Goal: Browse casually

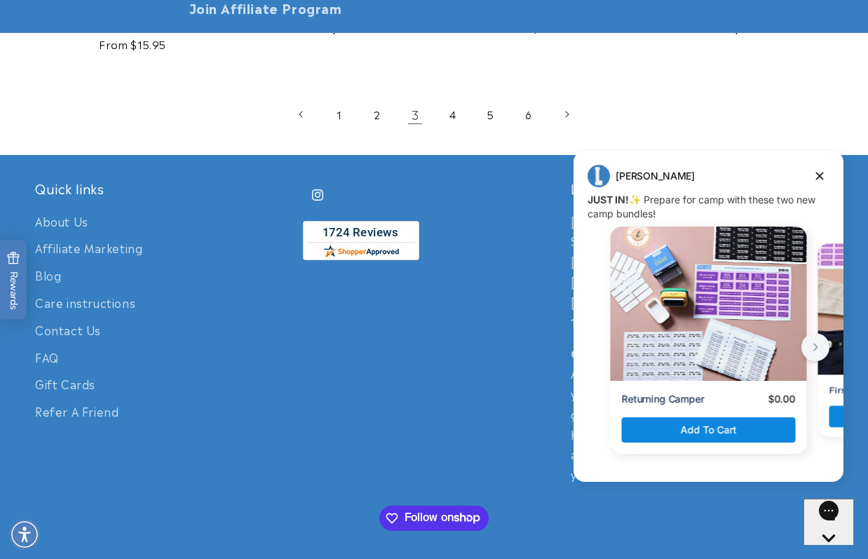
scroll to position [2943, 0]
